Goal: Information Seeking & Learning: Learn about a topic

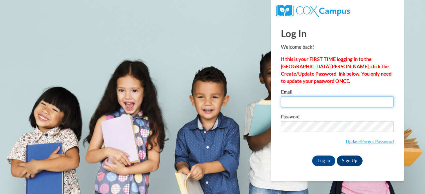
click at [301, 101] on input "Email" at bounding box center [337, 101] width 113 height 11
type input "paige.maccudden@muskegonorway.org"
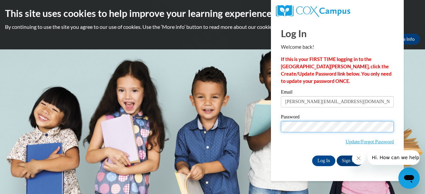
click at [312, 156] on input "Log In" at bounding box center [323, 161] width 23 height 11
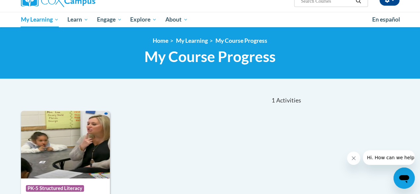
scroll to position [27, 0]
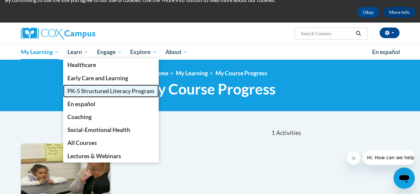
click at [94, 93] on span "PK-5 Structured Literacy Program" at bounding box center [110, 91] width 87 height 7
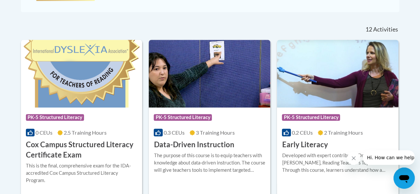
scroll to position [262, 0]
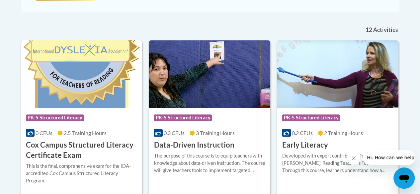
click at [79, 81] on img at bounding box center [81, 74] width 121 height 68
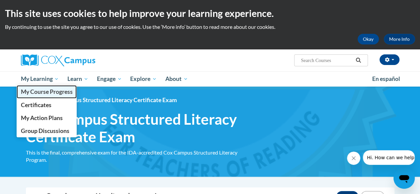
click at [51, 94] on span "My Course Progress" at bounding box center [47, 91] width 52 height 7
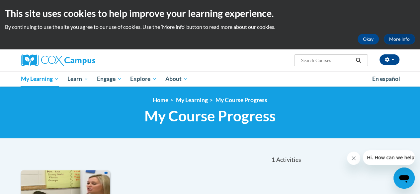
scroll to position [0, 0]
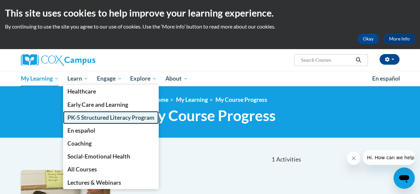
click at [90, 115] on span "PK-5 Structured Literacy Program" at bounding box center [110, 117] width 87 height 7
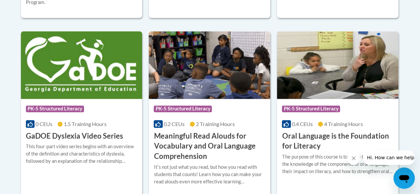
scroll to position [441, 0]
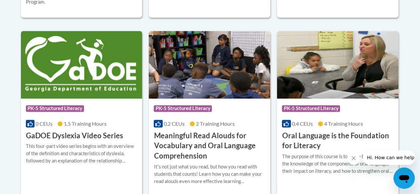
click at [84, 71] on img at bounding box center [81, 65] width 121 height 68
